Goal: Navigation & Orientation: Find specific page/section

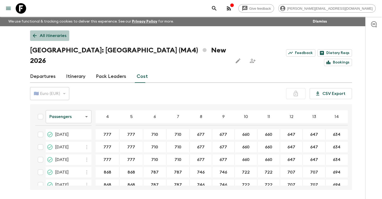
click at [50, 35] on p "All itineraries" at bounding box center [53, 35] width 27 height 6
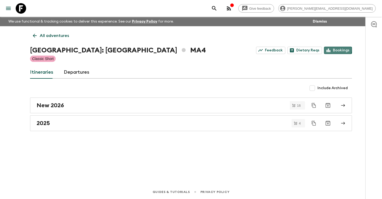
click at [337, 49] on link "Bookings" at bounding box center [338, 50] width 28 height 7
click at [49, 35] on p "All adventures" at bounding box center [54, 35] width 29 height 6
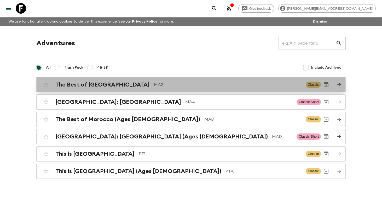
click at [79, 83] on h2 "The Best of [GEOGRAPHIC_DATA]" at bounding box center [102, 84] width 94 height 7
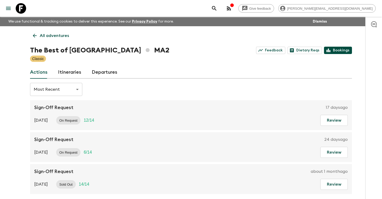
click at [344, 48] on link "Bookings" at bounding box center [338, 50] width 28 height 7
click at [42, 37] on p "All adventures" at bounding box center [54, 35] width 29 height 6
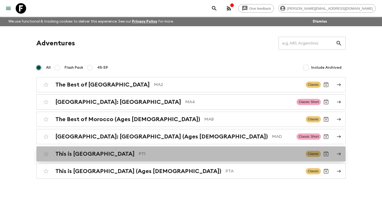
click at [81, 155] on h2 "This is [GEOGRAPHIC_DATA]" at bounding box center [94, 153] width 79 height 7
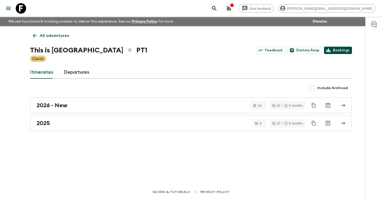
click at [344, 50] on link "Bookings" at bounding box center [338, 50] width 28 height 7
